Goal: Task Accomplishment & Management: Manage account settings

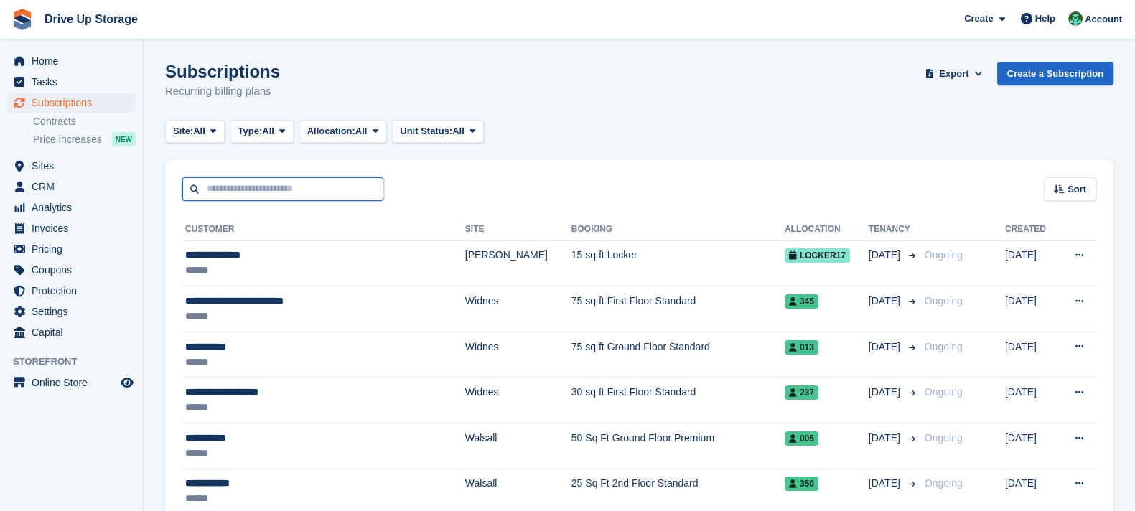
click at [235, 198] on input "text" at bounding box center [282, 189] width 201 height 24
type input "********"
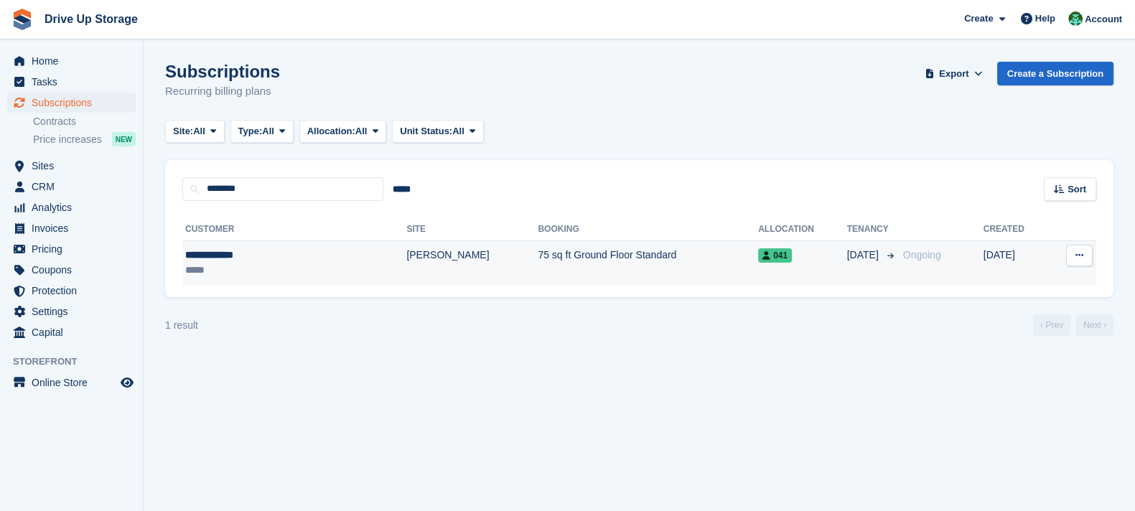
click at [252, 246] on td "**********" at bounding box center [294, 262] width 224 height 45
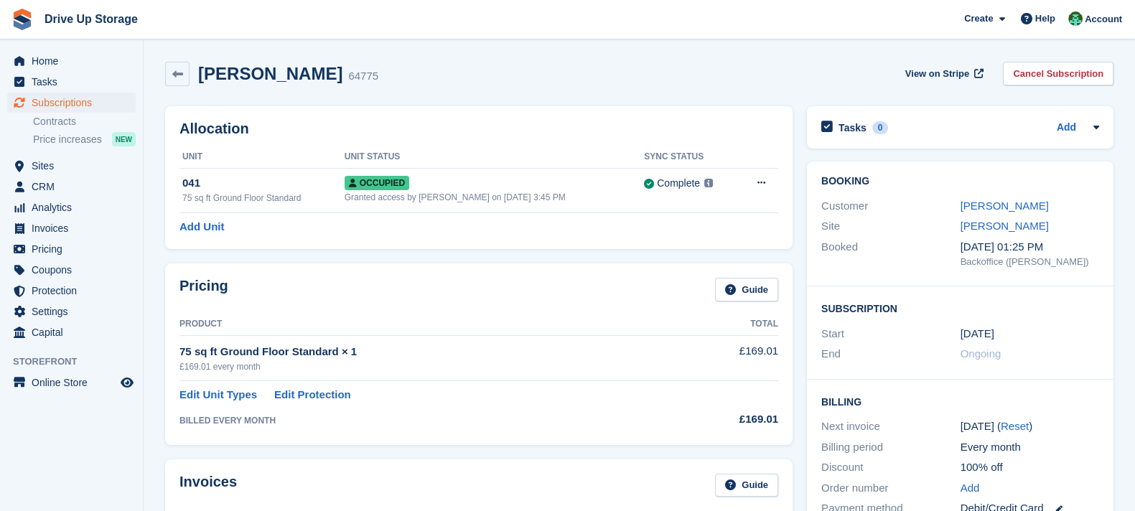
scroll to position [358, 0]
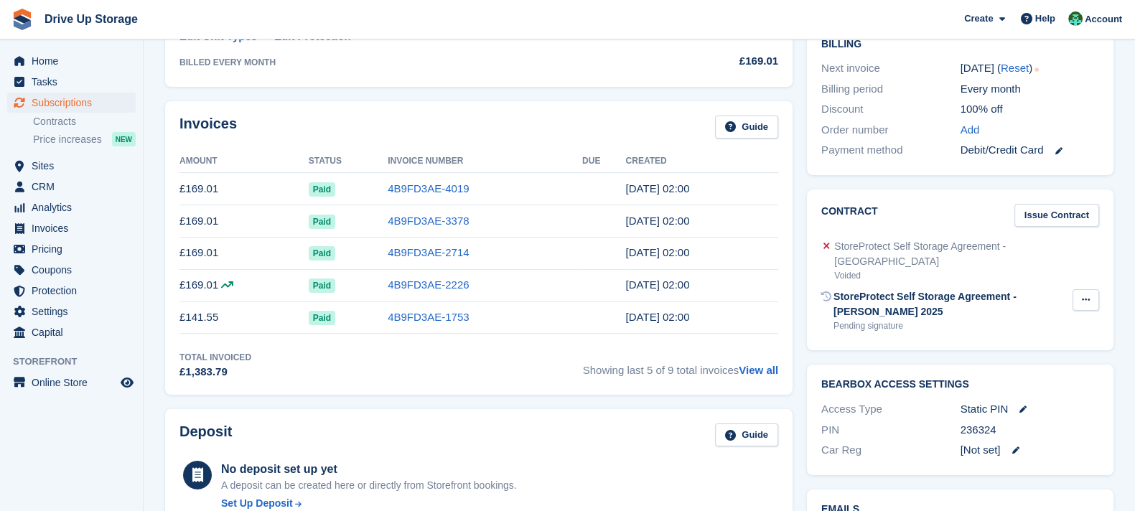
click at [1093, 289] on button at bounding box center [1085, 300] width 27 height 22
click at [1042, 337] on p "Send reminder" at bounding box center [1029, 346] width 125 height 19
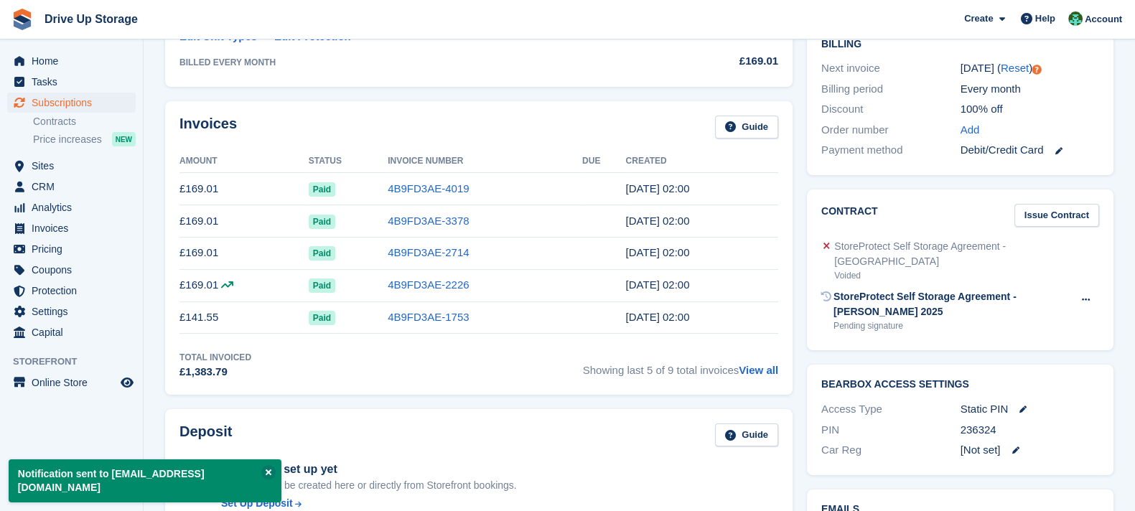
scroll to position [0, 0]
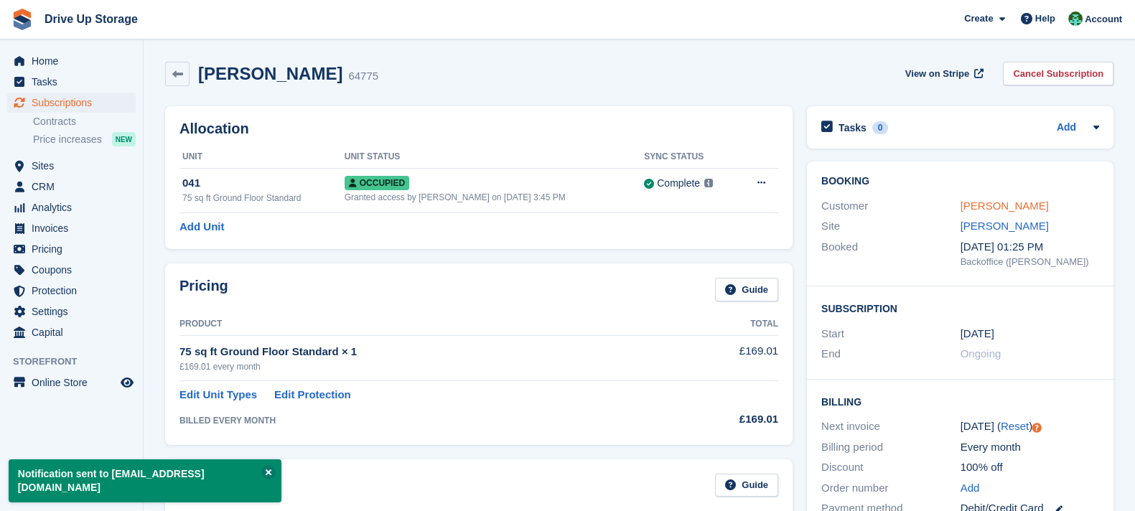
click at [990, 204] on link "Gordon Braint" at bounding box center [1004, 206] width 88 height 12
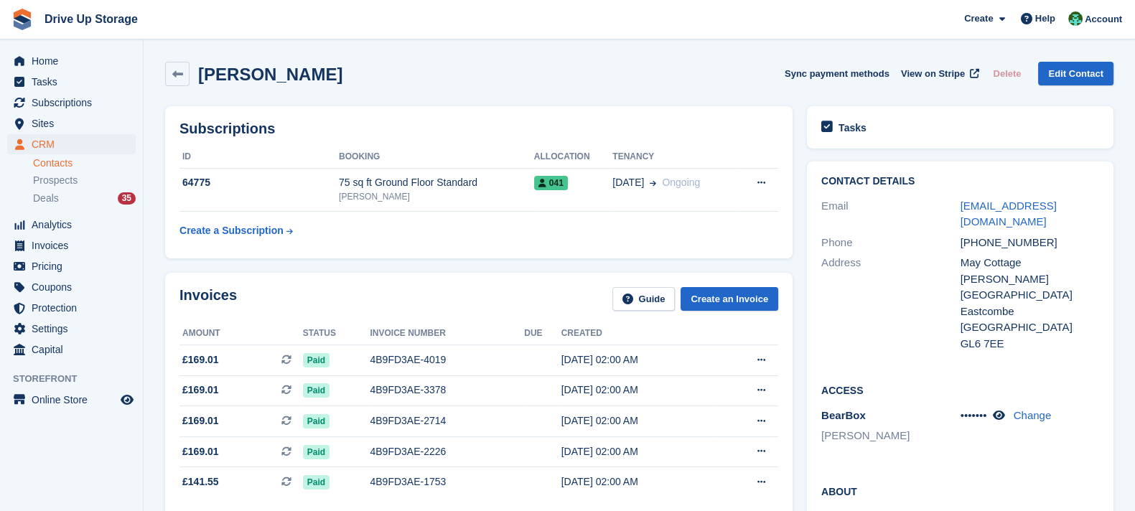
scroll to position [358, 0]
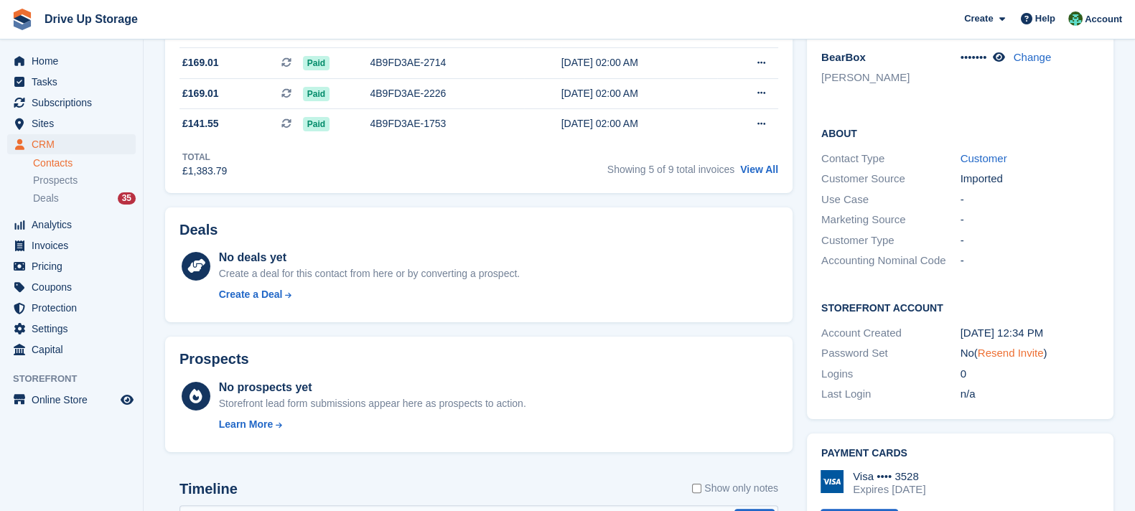
click at [1013, 347] on link "Resend Invite" at bounding box center [1011, 353] width 66 height 12
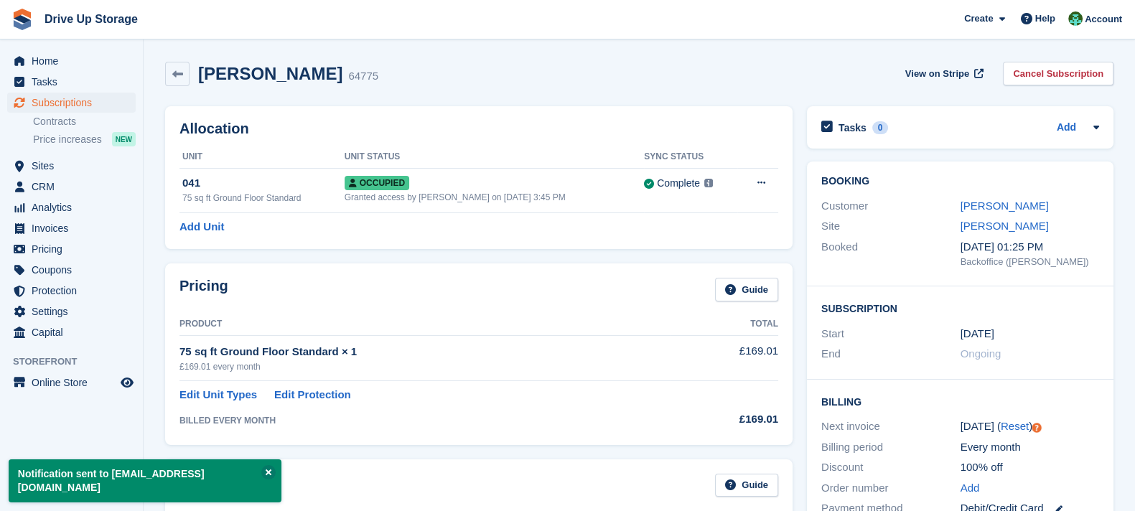
scroll to position [358, 0]
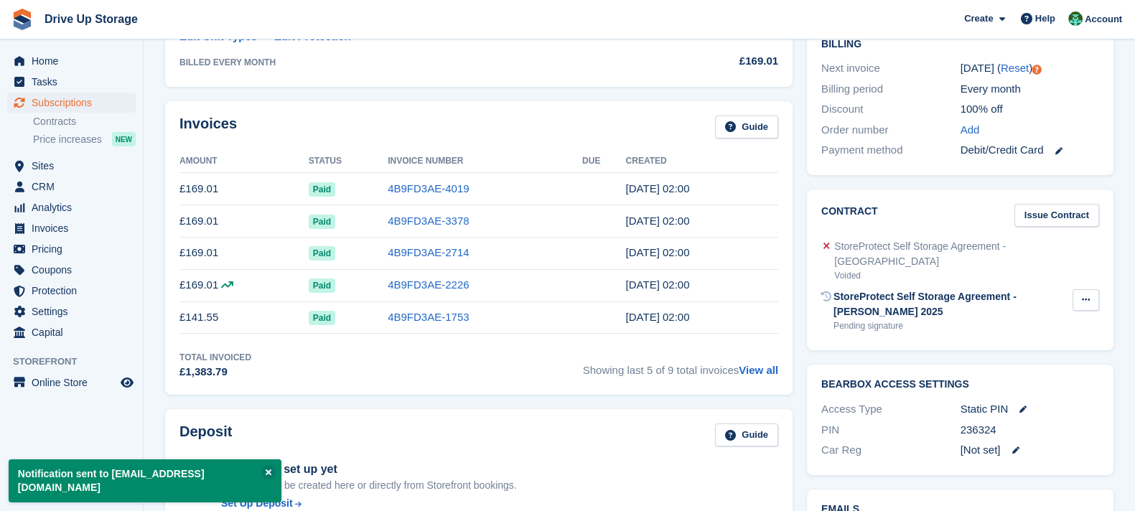
click at [1095, 289] on button at bounding box center [1085, 300] width 27 height 22
